Goal: Task Accomplishment & Management: Use online tool/utility

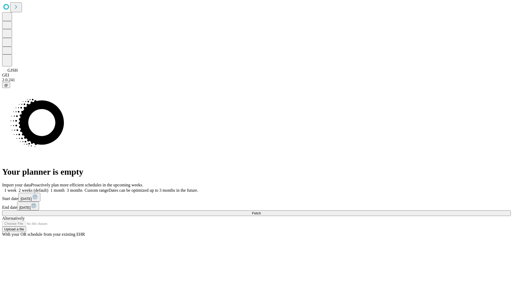
click at [261, 212] on span "Fetch" at bounding box center [256, 214] width 9 height 4
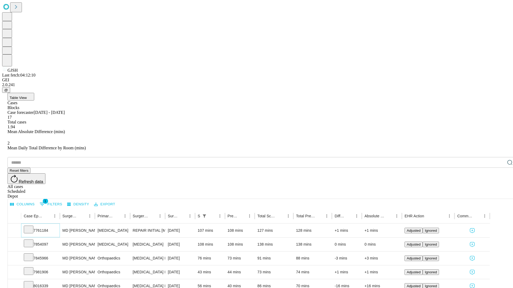
click at [31, 227] on icon at bounding box center [28, 229] width 5 height 5
